Goal: Task Accomplishment & Management: Complete application form

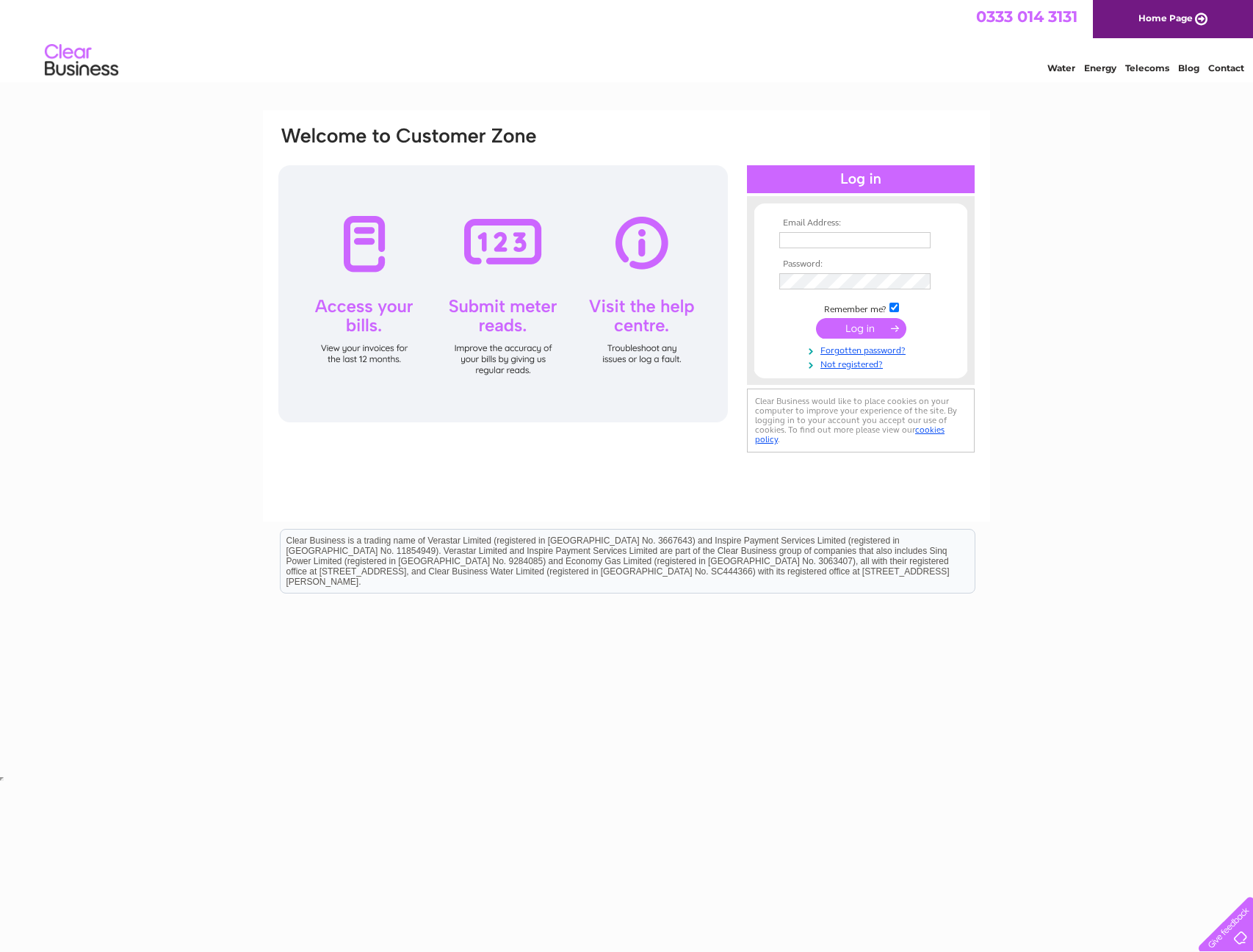
click at [826, 232] on input "text" at bounding box center [856, 240] width 152 height 16
type input "neil.armstrong@tsg.com"
click at [816, 320] on input "submit" at bounding box center [861, 330] width 90 height 21
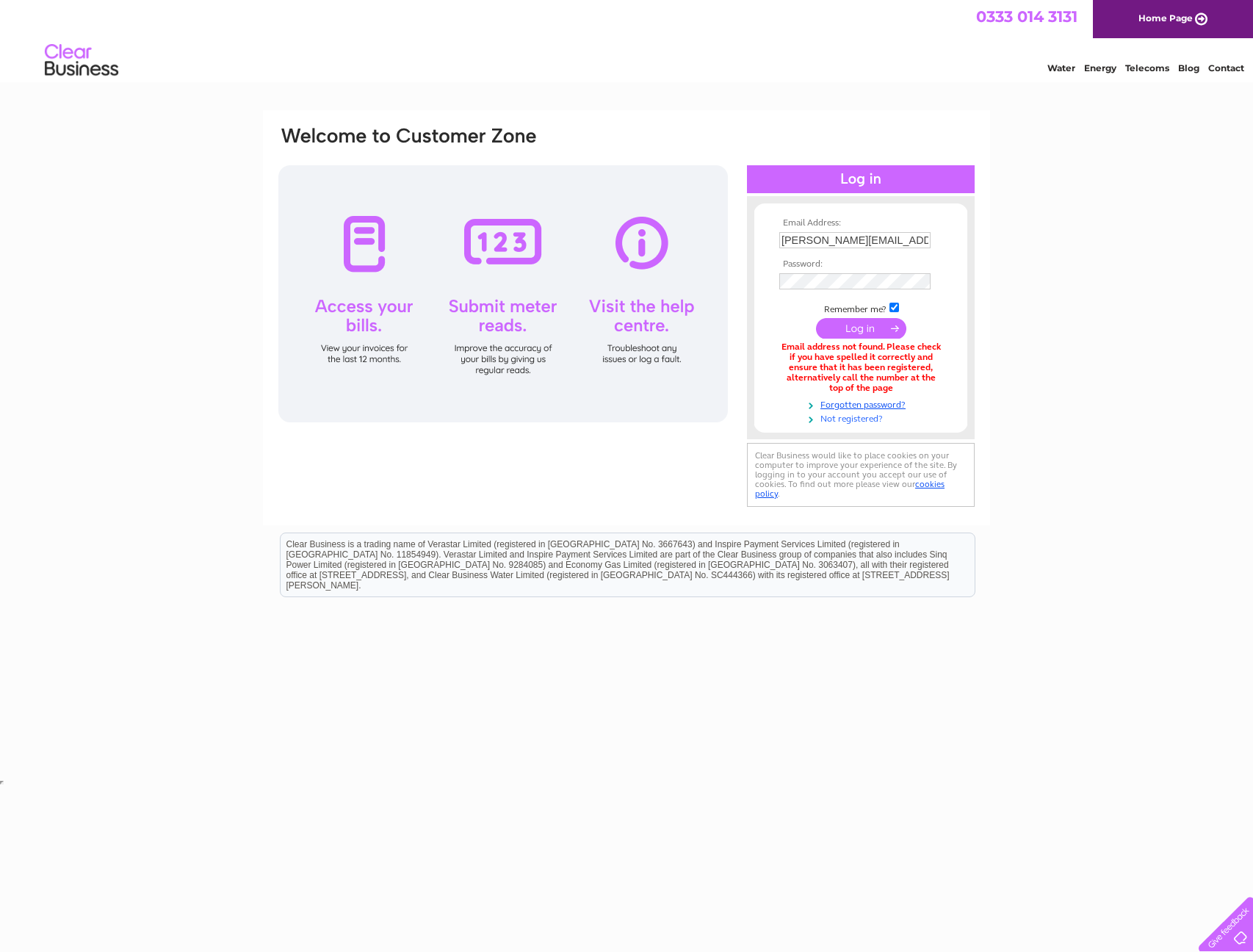
click at [860, 420] on link "Not registered?" at bounding box center [863, 417] width 167 height 14
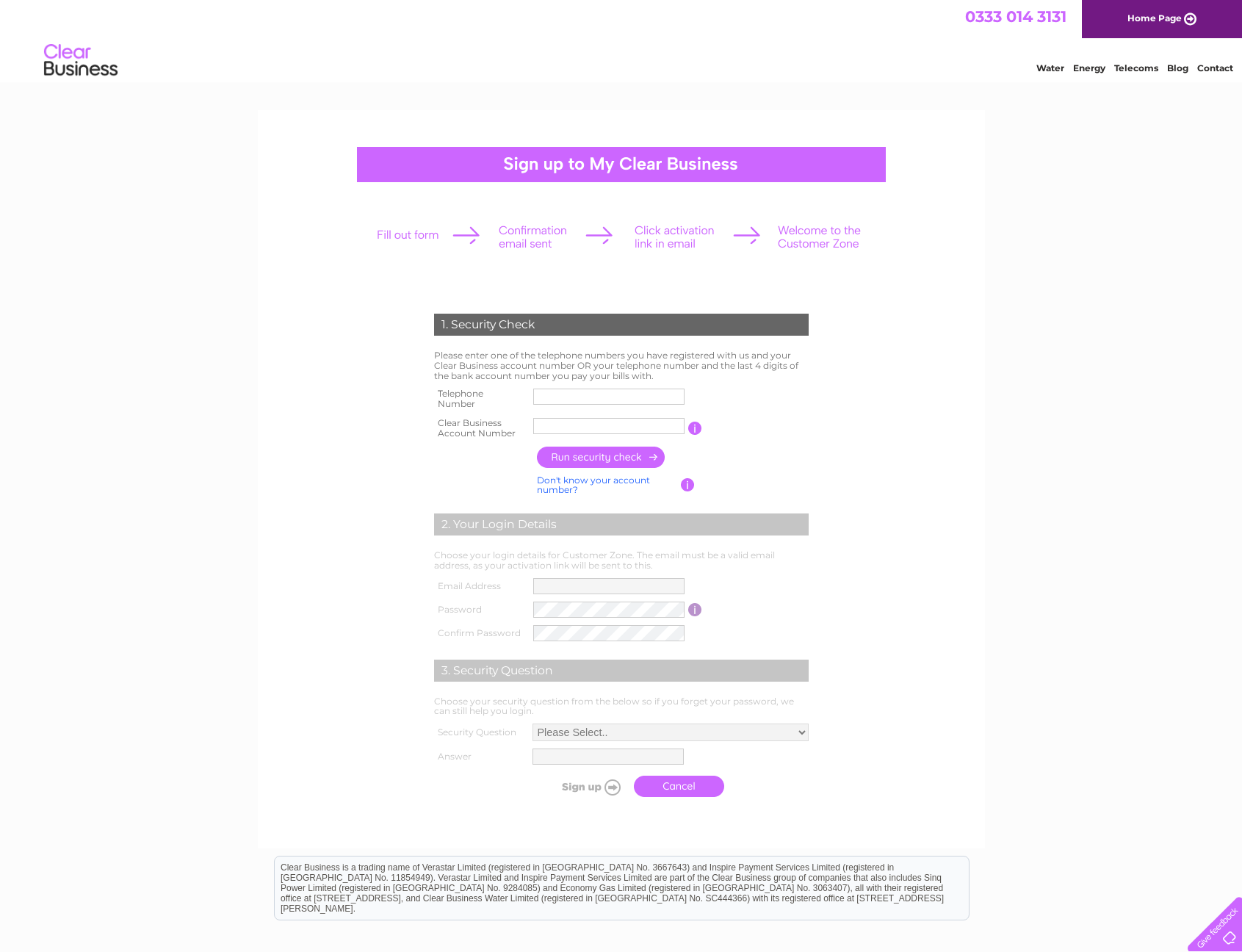
click at [581, 394] on input "text" at bounding box center [609, 396] width 152 height 16
type input "07557973046"
click at [626, 431] on input "Technolog" at bounding box center [609, 426] width 152 height 17
click at [454, 471] on th at bounding box center [481, 486] width 102 height 28
drag, startPoint x: 626, startPoint y: 417, endPoint x: 341, endPoint y: 432, distance: 285.4
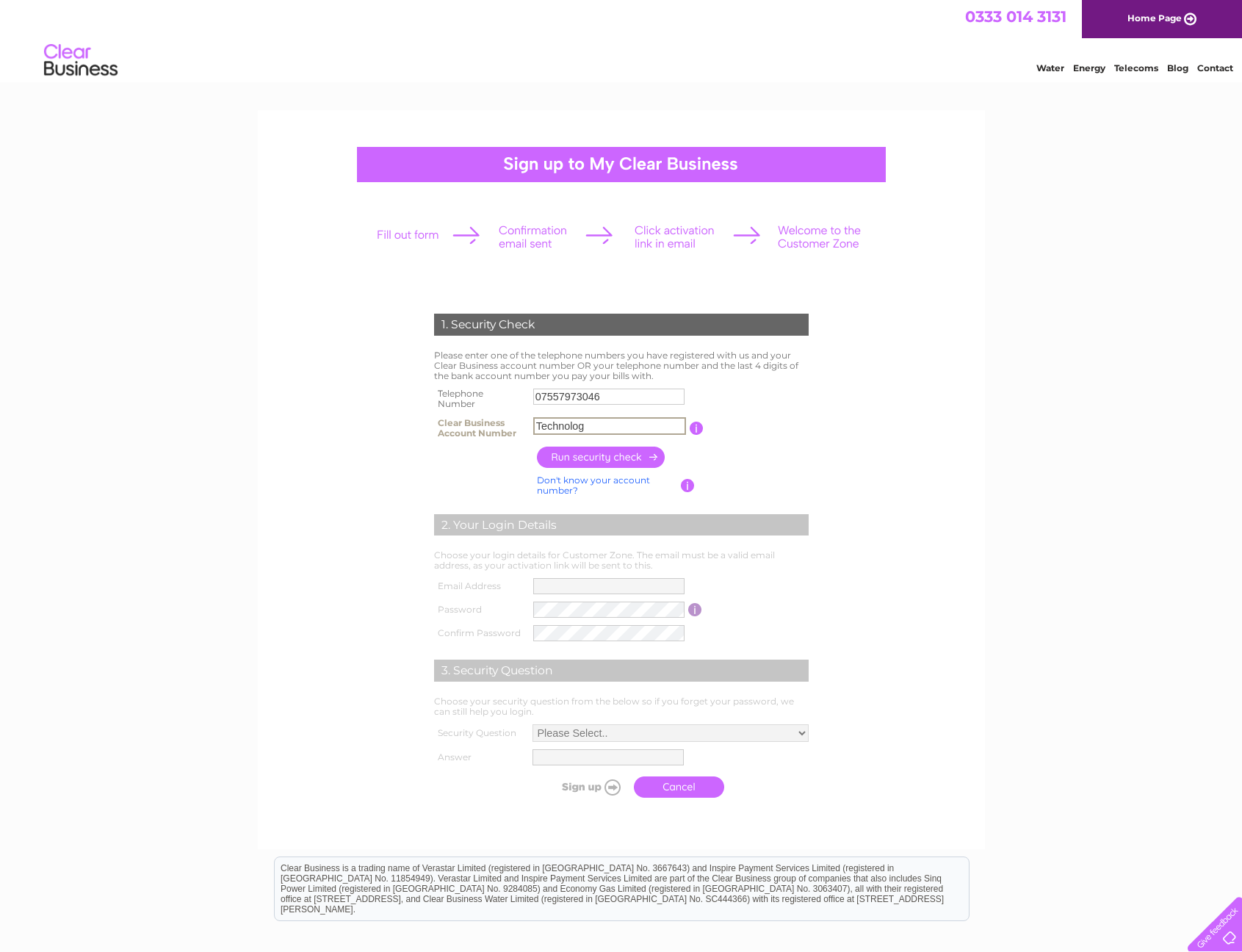
click at [368, 426] on form "1. Security Check Please enter one of the telephone numbers you have registered…" at bounding box center [621, 559] width 700 height 550
type input "30304940"
click at [596, 452] on input "button" at bounding box center [601, 457] width 129 height 22
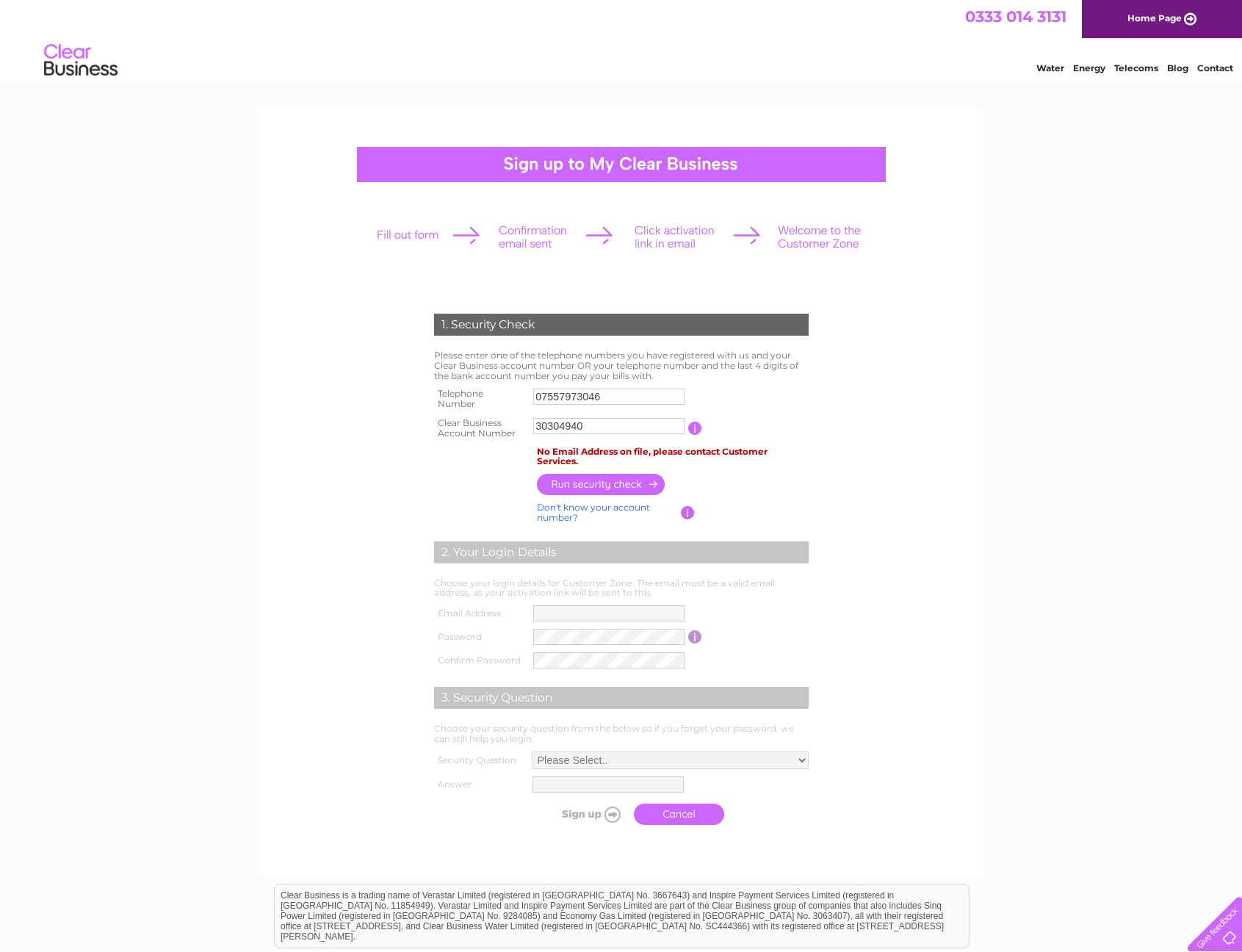
click at [412, 509] on div "1. Security Check Please enter one of the telephone numbers you have registered…" at bounding box center [621, 566] width 443 height 533
click at [724, 450] on td "No Email Address on file, please contact Customer Services." at bounding box center [672, 457] width 279 height 28
click at [1219, 66] on link "Contact" at bounding box center [1215, 67] width 36 height 11
